Goal: Check status: Check status

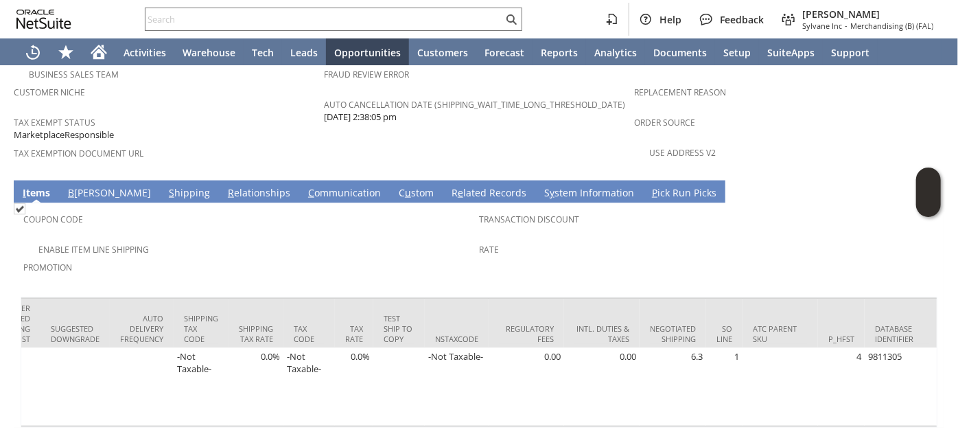
scroll to position [0, 2536]
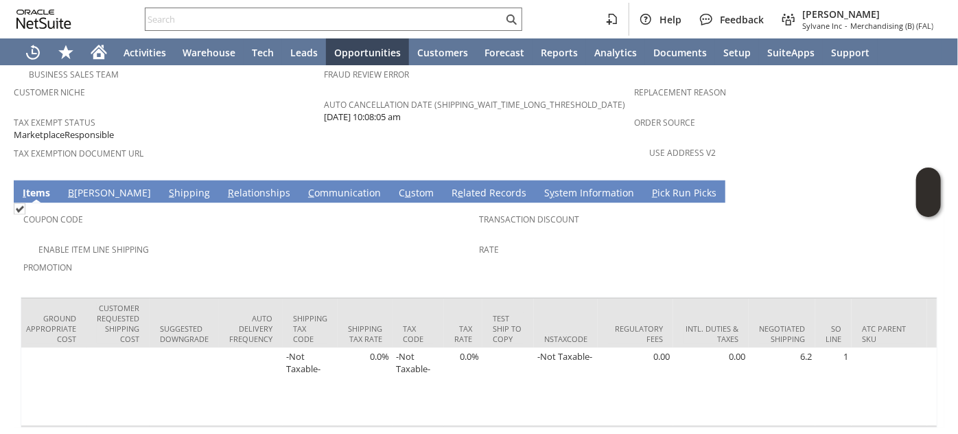
scroll to position [0, 2557]
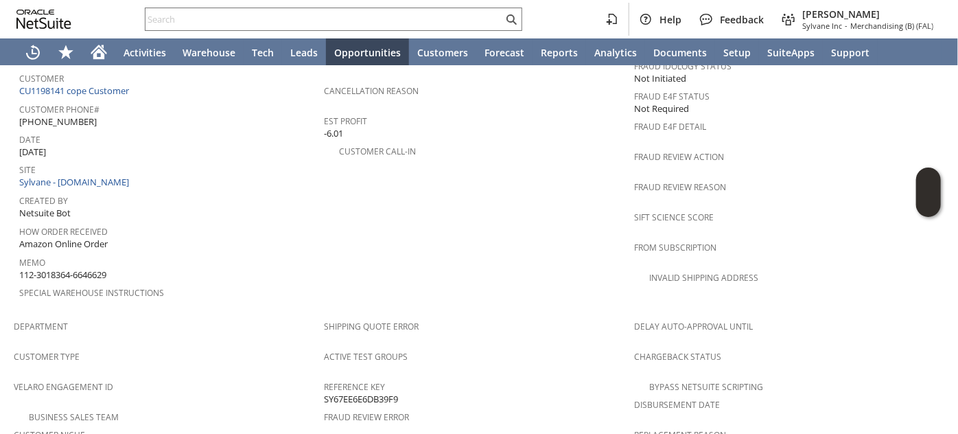
scroll to position [935, 0]
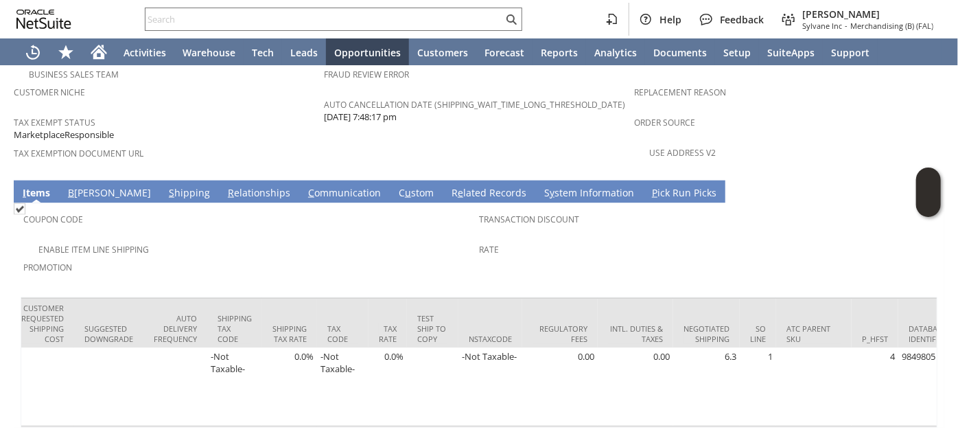
scroll to position [0, 2554]
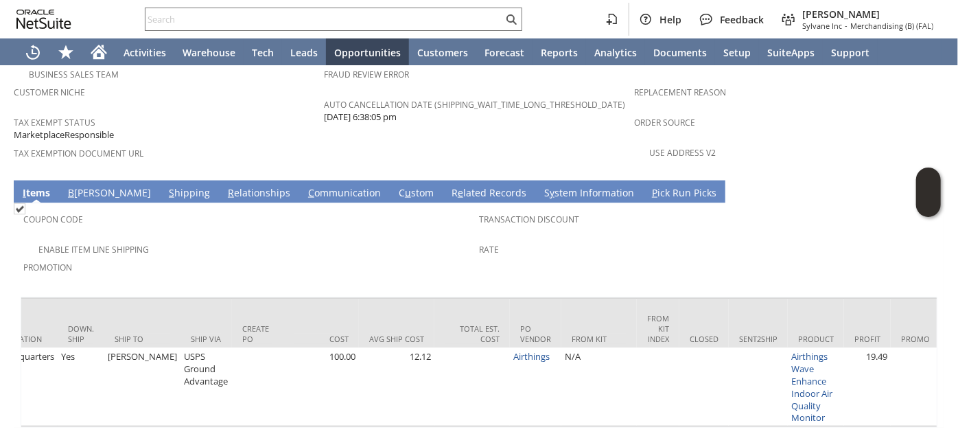
scroll to position [0, 2554]
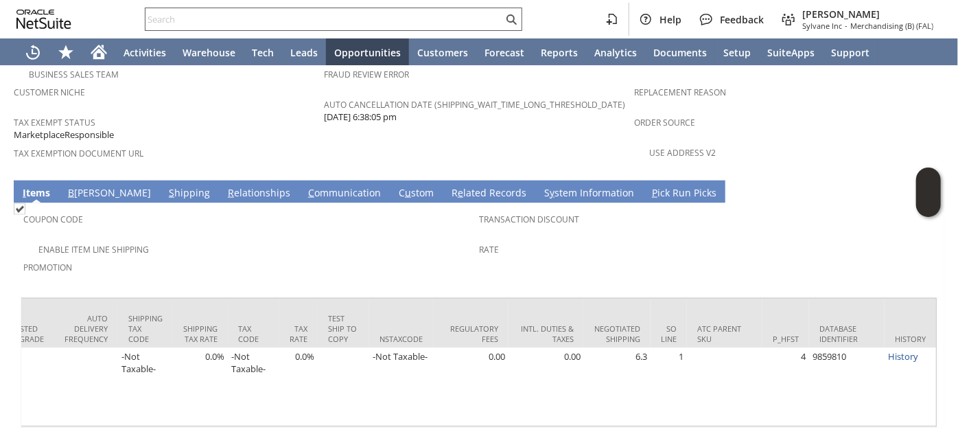
click at [182, 12] on input "text" at bounding box center [323, 19] width 357 height 16
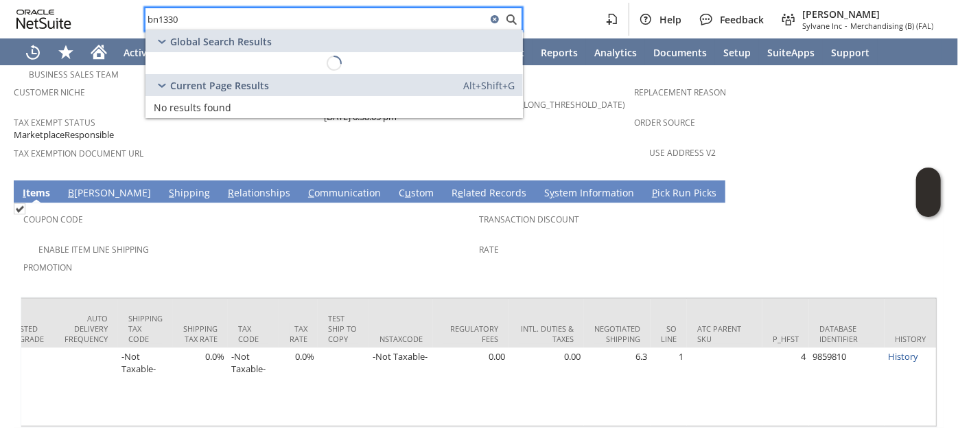
type input "bn13309"
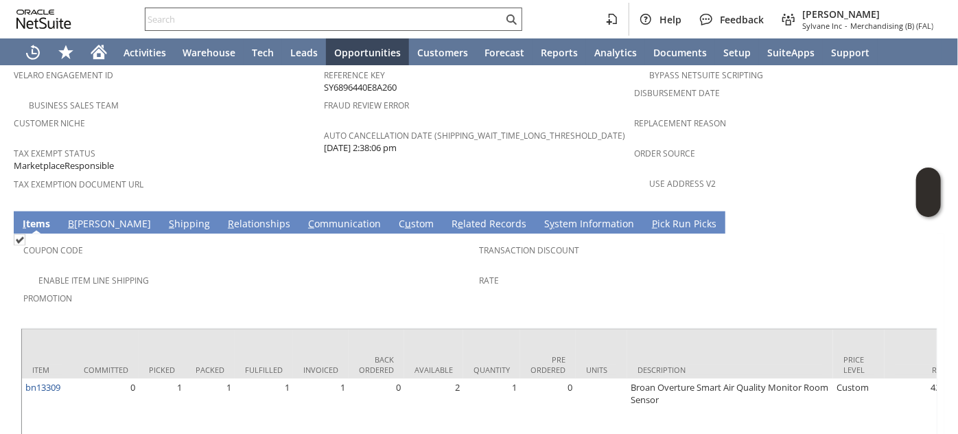
click at [193, 14] on input "text" at bounding box center [323, 19] width 357 height 16
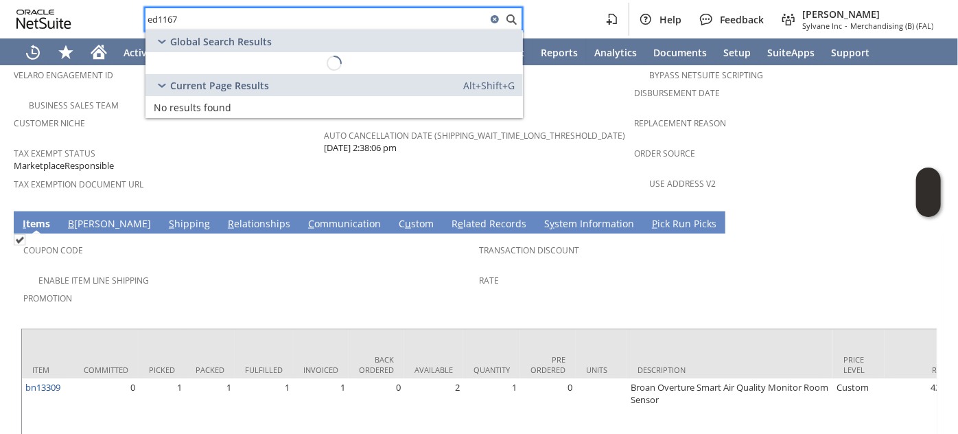
type input "ed11677"
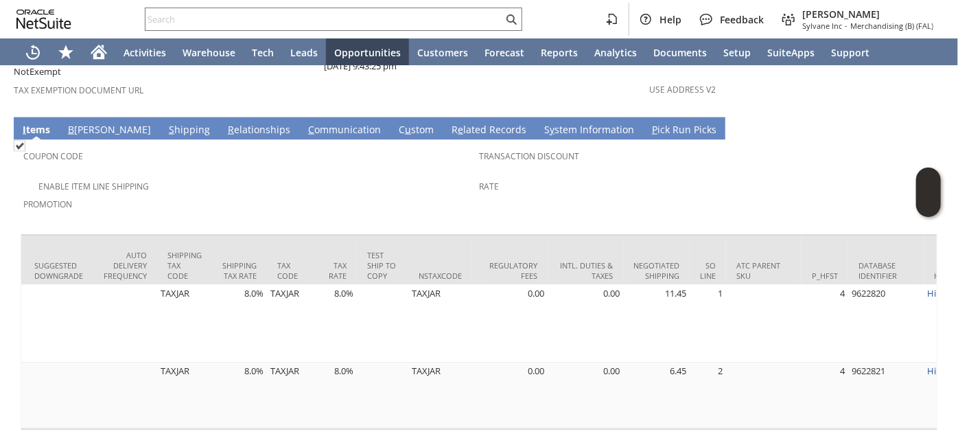
scroll to position [0, 2561]
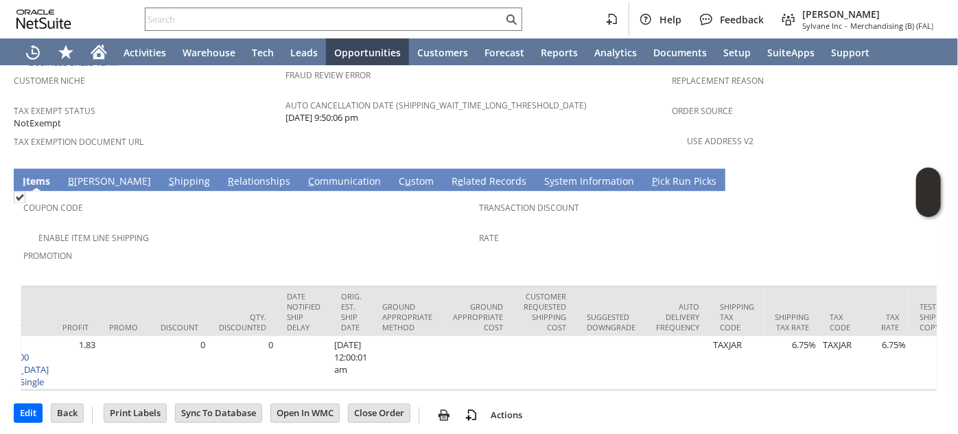
scroll to position [0, 2572]
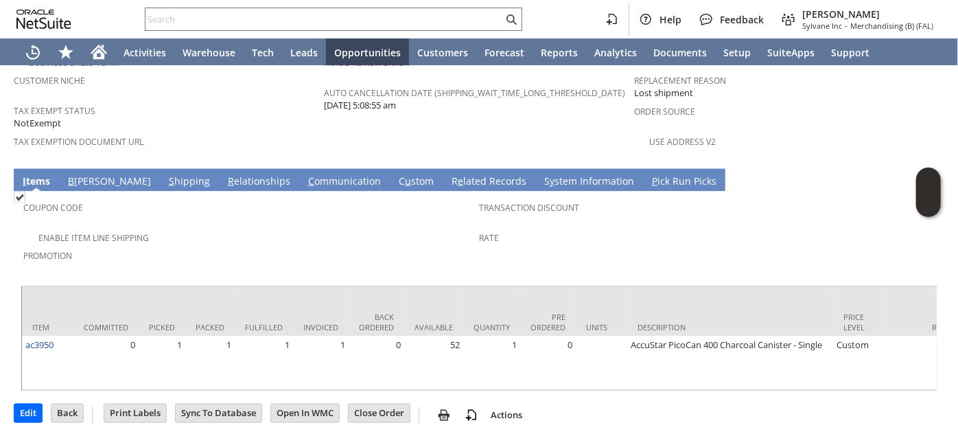
scroll to position [0, 2539]
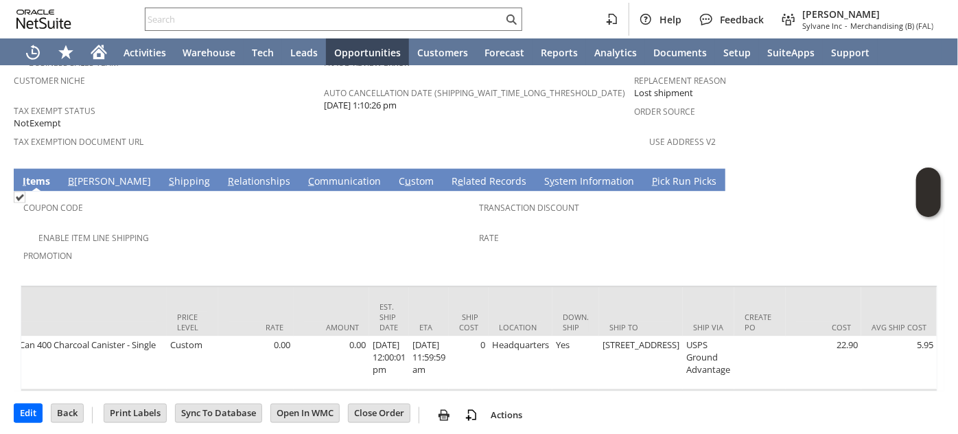
scroll to position [0, 2544]
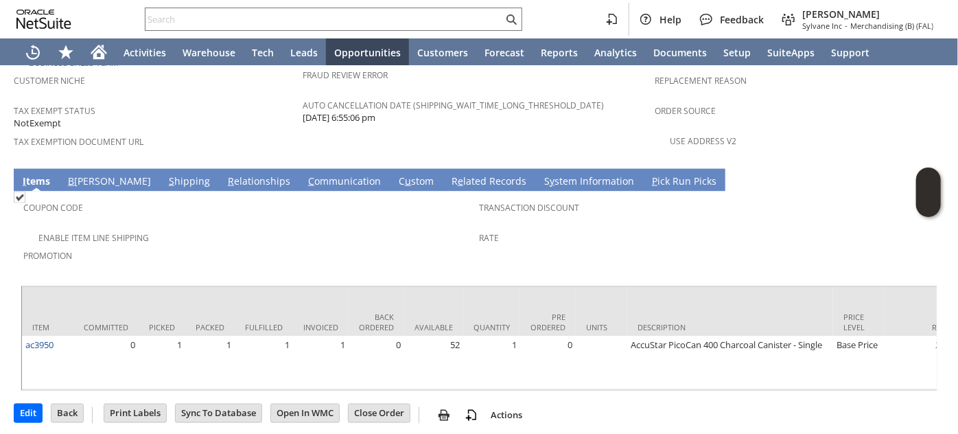
scroll to position [0, 2544]
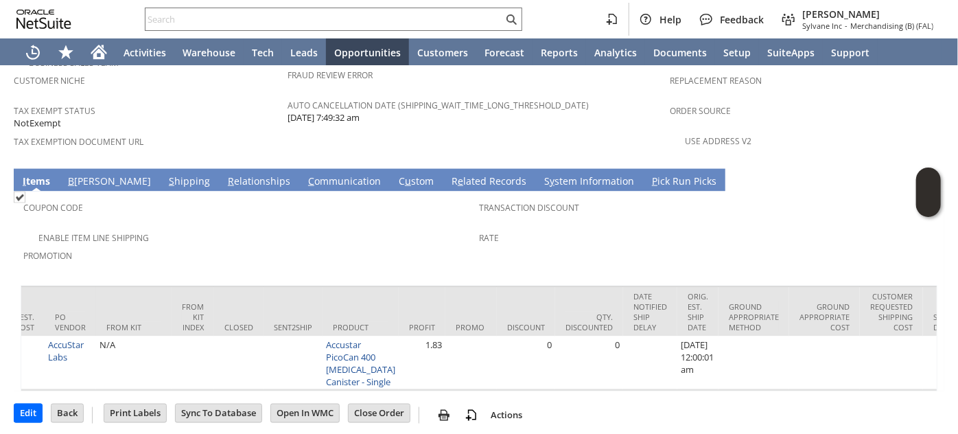
scroll to position [0, 2572]
